Goal: Check status: Verify the current state of an ongoing process or item

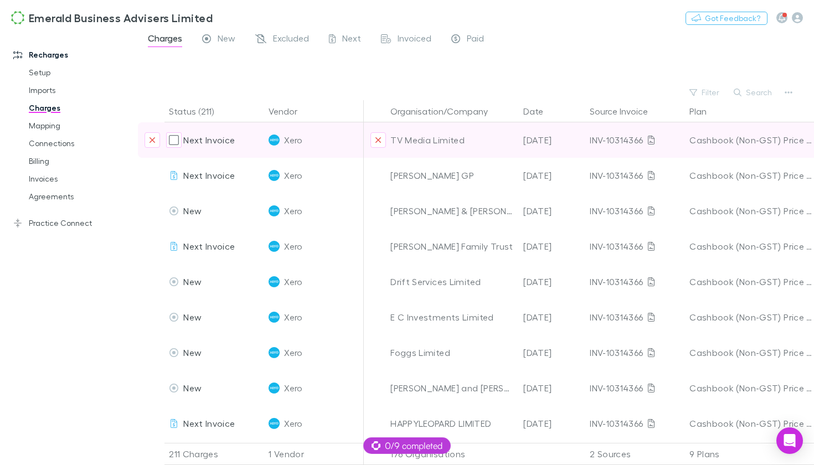
click at [491, 146] on div "TV Media Limited" at bounding box center [453, 139] width 124 height 35
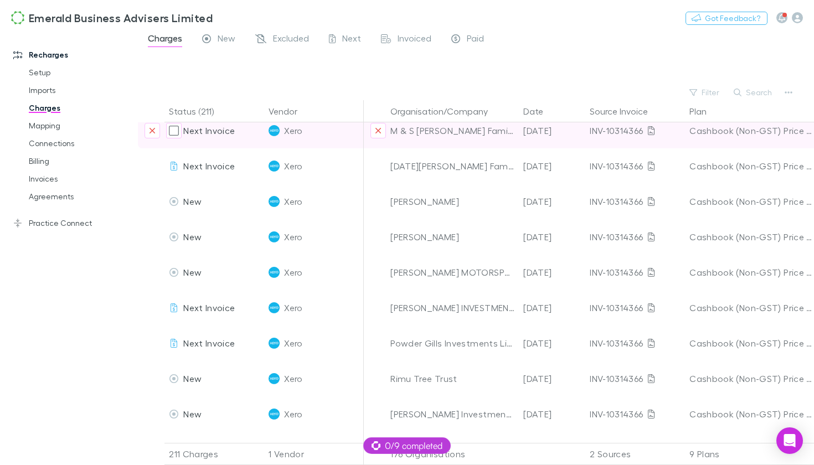
scroll to position [638, 0]
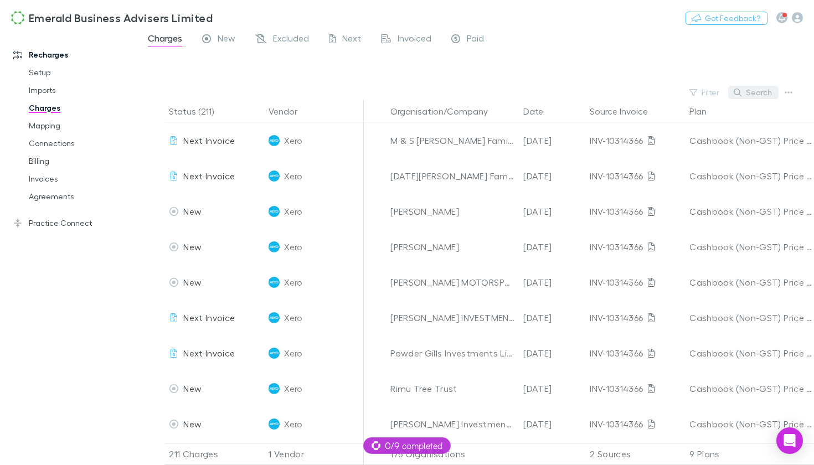
click at [744, 94] on button "Search" at bounding box center [754, 92] width 50 height 13
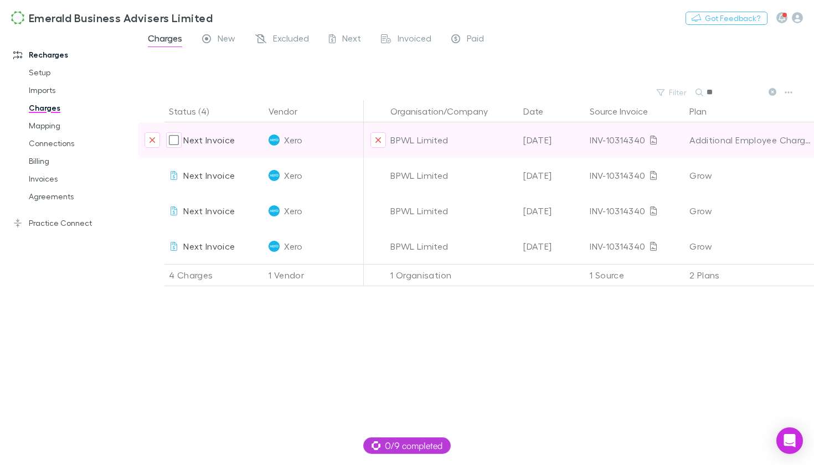
type input "**"
click at [543, 142] on div "[DATE]" at bounding box center [552, 139] width 66 height 35
click at [651, 142] on icon at bounding box center [653, 140] width 7 height 9
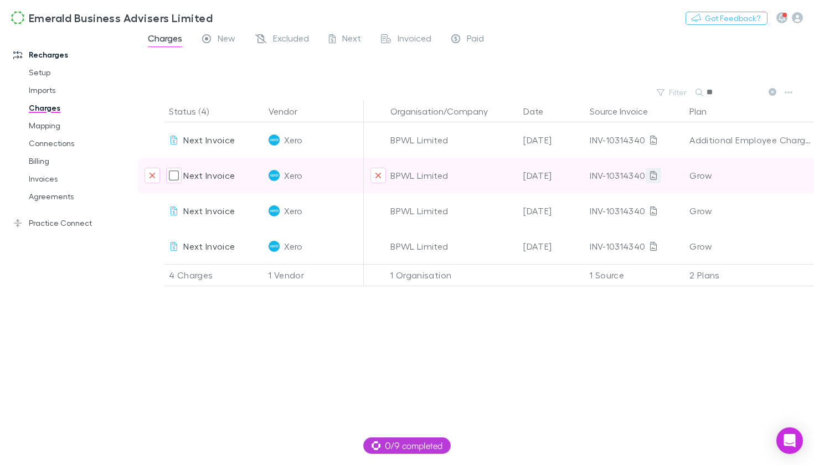
click at [654, 178] on icon at bounding box center [653, 175] width 7 height 9
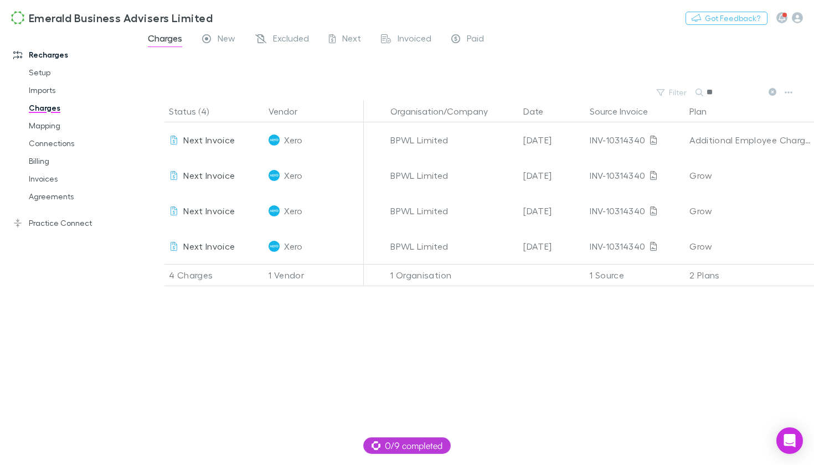
click at [486, 390] on div "Status (4) Vendor Organisation/Company Date Source Invoice Plan Details/Descrip…" at bounding box center [476, 282] width 676 height 365
